Goal: Check status: Check status

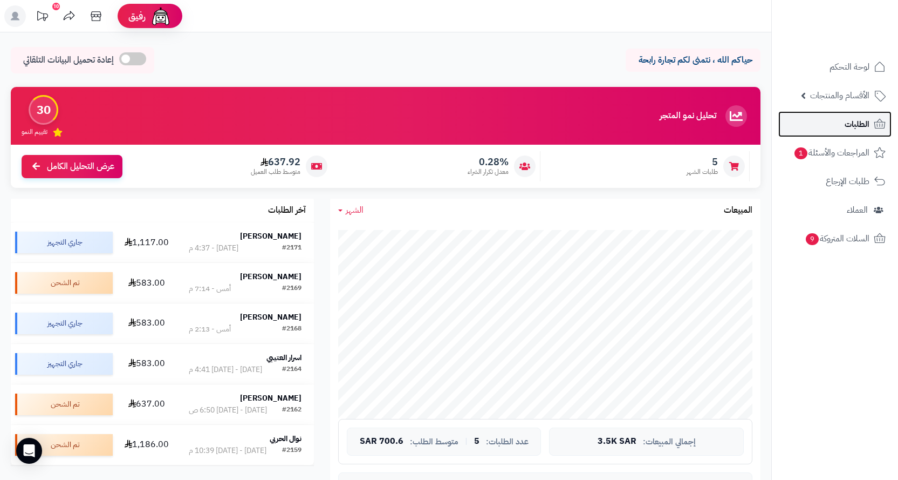
click at [835, 123] on link "الطلبات" at bounding box center [834, 124] width 113 height 26
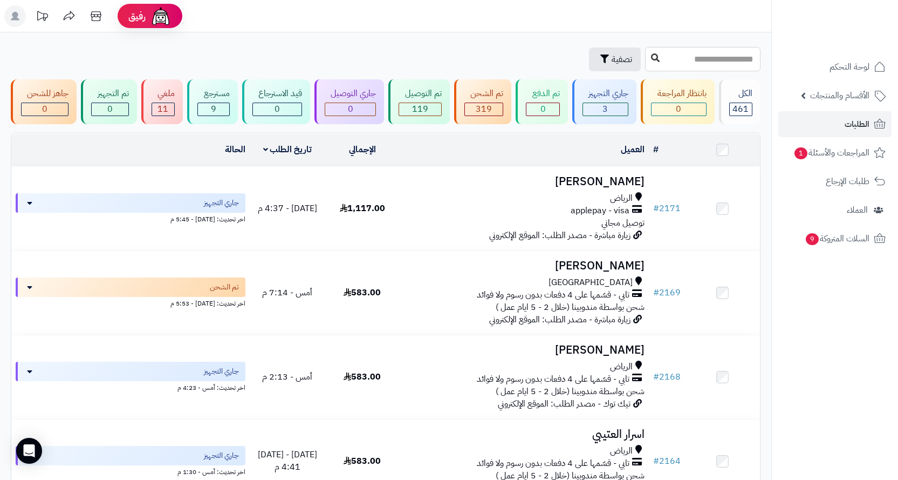
drag, startPoint x: 614, startPoint y: 58, endPoint x: 596, endPoint y: 59, distance: 17.8
click at [645, 58] on input "text" at bounding box center [702, 59] width 115 height 24
paste input "****"
type input "****"
click at [647, 59] on button at bounding box center [655, 58] width 16 height 20
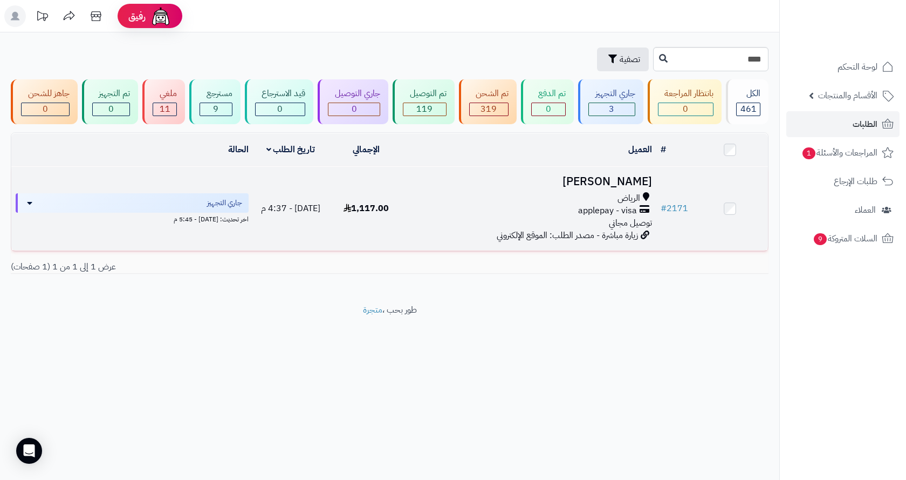
click at [451, 218] on div "الرياض applepay - visa توصيل مجاني" at bounding box center [530, 210] width 243 height 37
click at [450, 215] on div "الرياض applepay - visa توصيل مجاني" at bounding box center [530, 210] width 243 height 37
click at [388, 204] on span "1,117.00" at bounding box center [366, 208] width 45 height 13
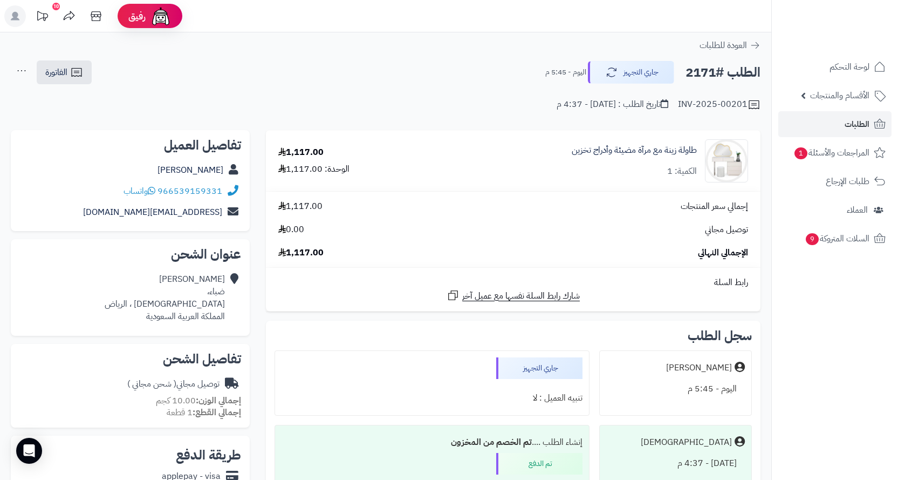
click at [106, 185] on div "966539159331 واتساب" at bounding box center [130, 191] width 222 height 21
copy div "966539159331 واتساب"
click at [708, 77] on h2 "الطلب #2171" at bounding box center [723, 72] width 75 height 22
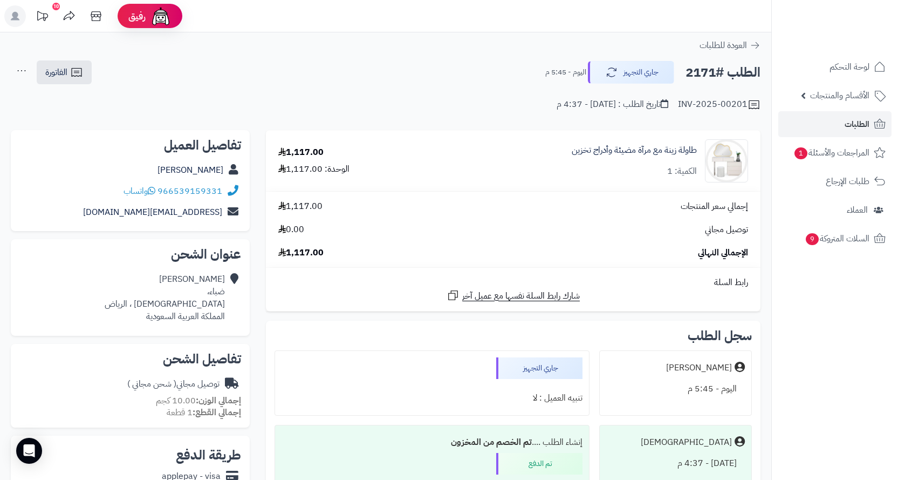
click at [708, 77] on h2 "الطلب #2171" at bounding box center [723, 72] width 75 height 22
copy h2 "2171"
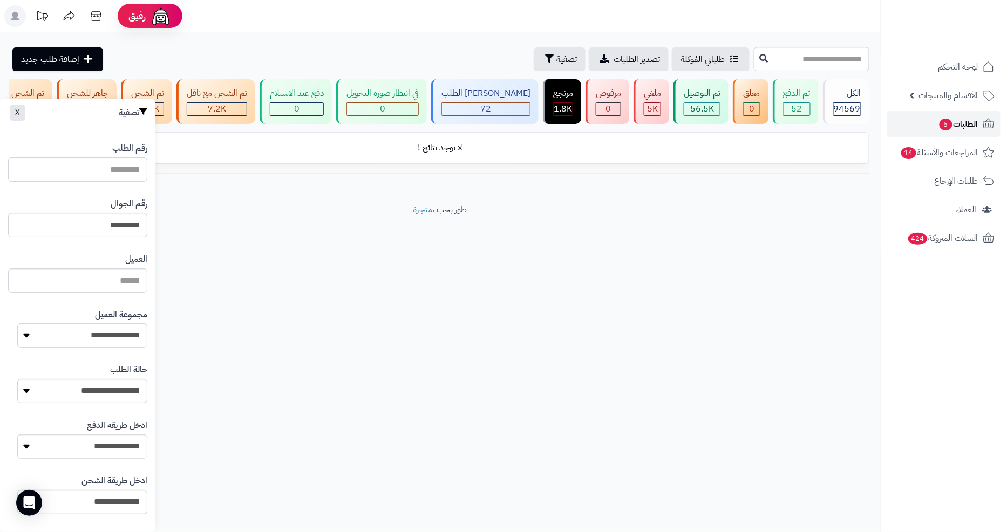
click at [918, 117] on link "الطلبات 6" at bounding box center [943, 124] width 113 height 26
